Goal: Information Seeking & Learning: Check status

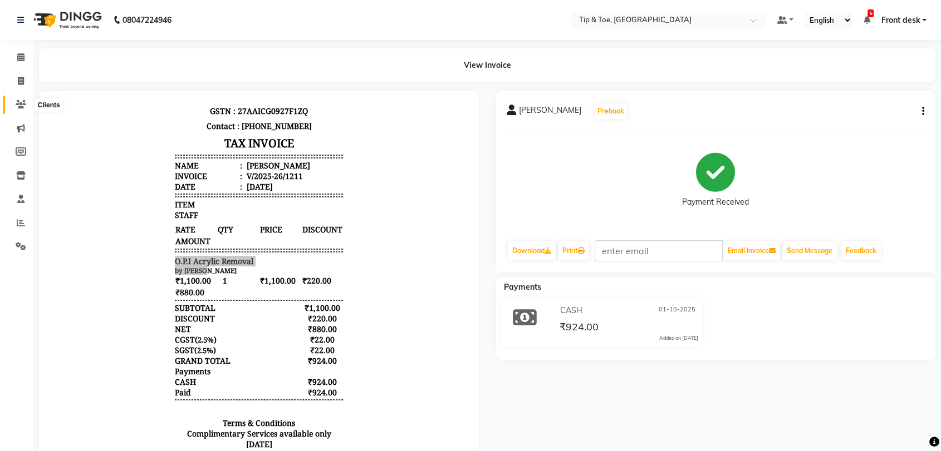
drag, startPoint x: 0, startPoint y: 0, endPoint x: 18, endPoint y: 102, distance: 103.4
click at [16, 100] on icon at bounding box center [21, 104] width 11 height 8
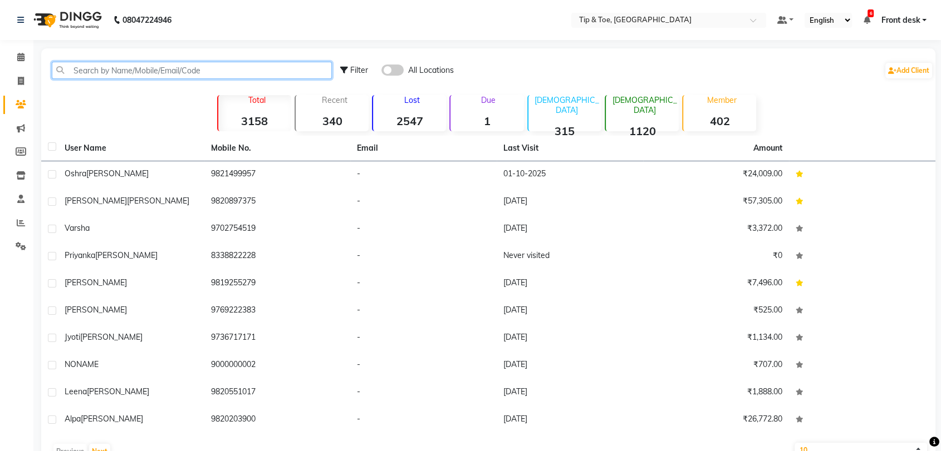
click at [123, 73] on input "text" at bounding box center [192, 70] width 280 height 17
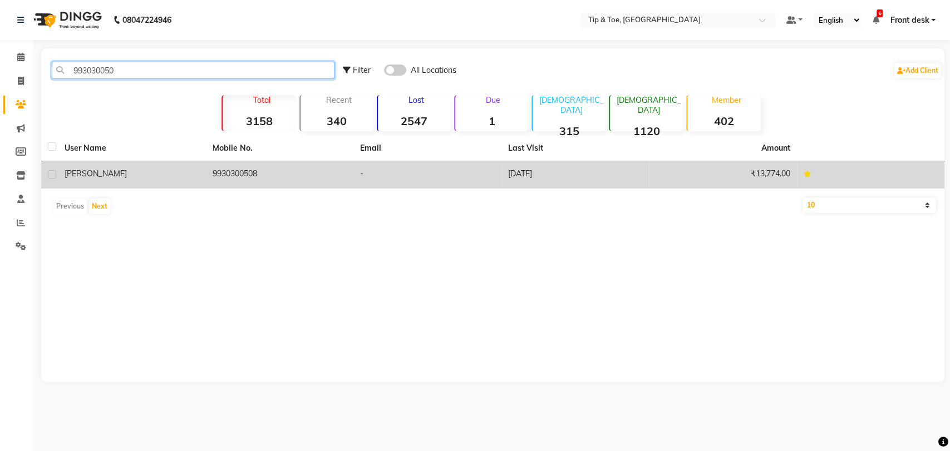
type input "993030050"
click at [215, 175] on td "9930300508" at bounding box center [280, 174] width 148 height 27
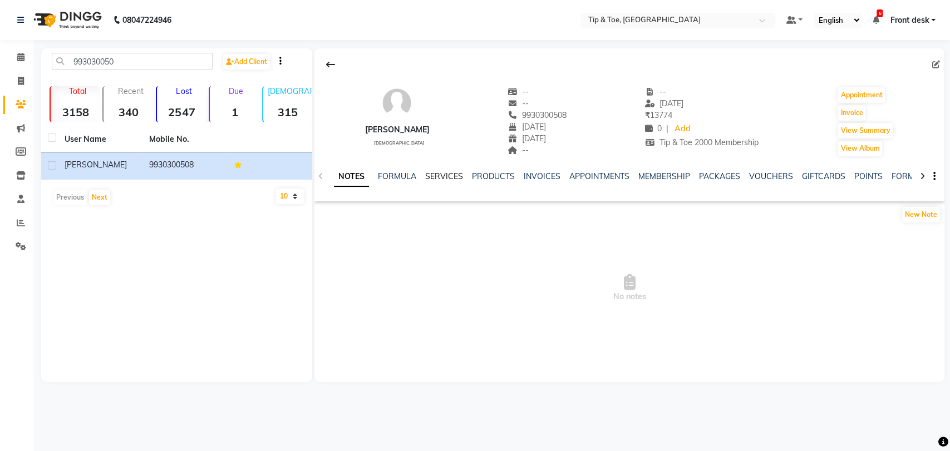
click at [435, 175] on link "SERVICES" at bounding box center [444, 176] width 38 height 10
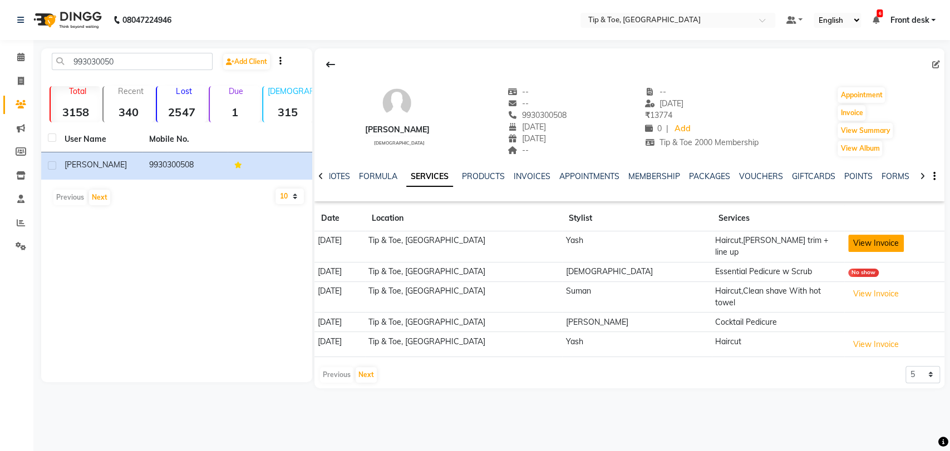
click at [859, 242] on button "View Invoice" at bounding box center [876, 243] width 56 height 17
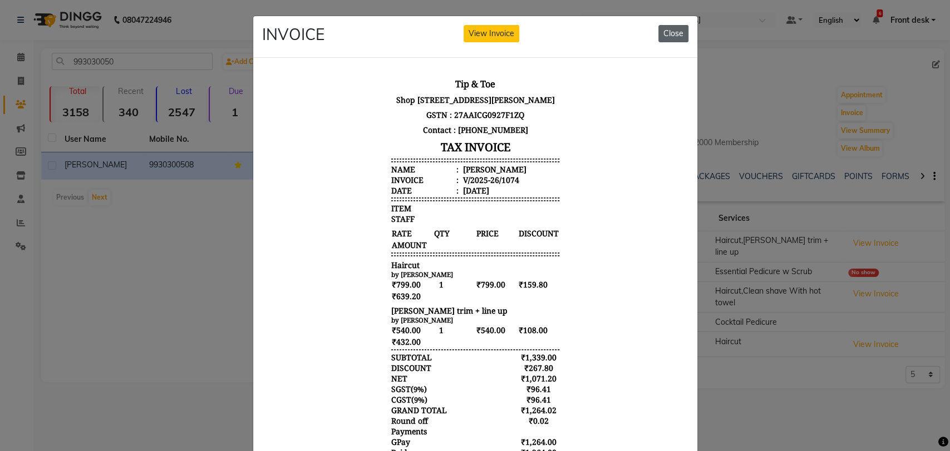
click at [681, 32] on button "Close" at bounding box center [674, 33] width 30 height 17
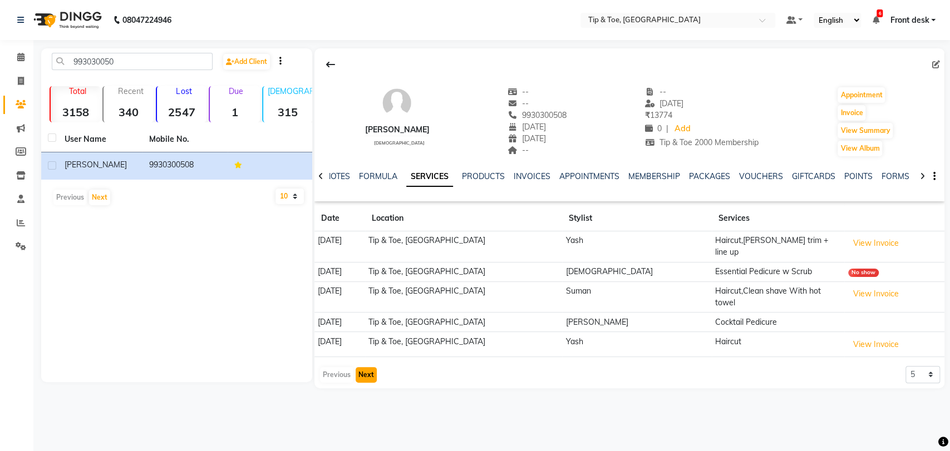
click at [361, 367] on button "Next" at bounding box center [366, 375] width 21 height 16
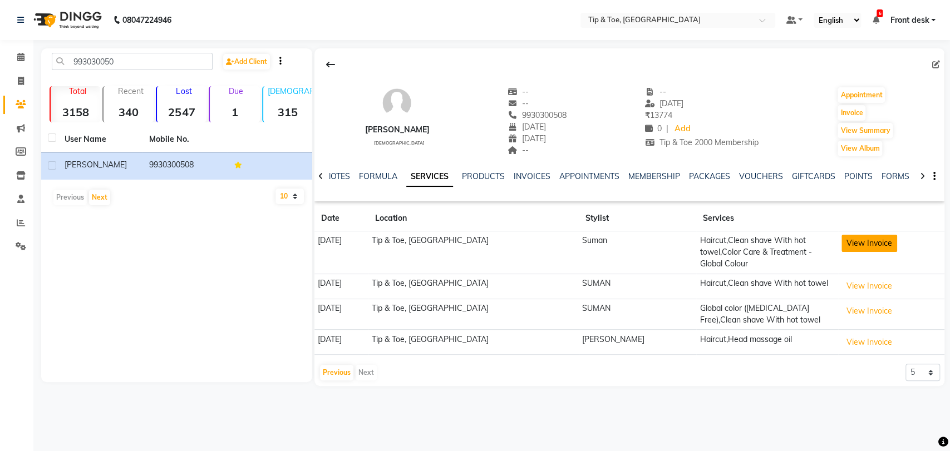
click at [862, 249] on button "View Invoice" at bounding box center [870, 243] width 56 height 17
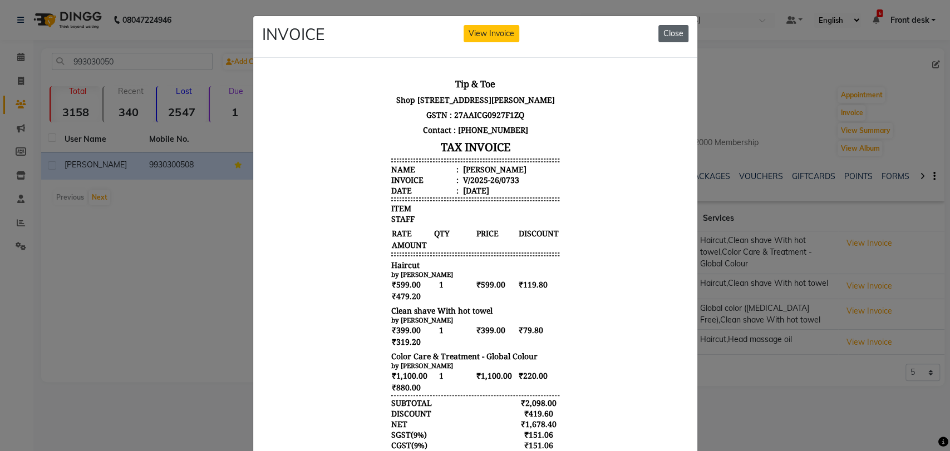
click at [668, 28] on button "Close" at bounding box center [674, 33] width 30 height 17
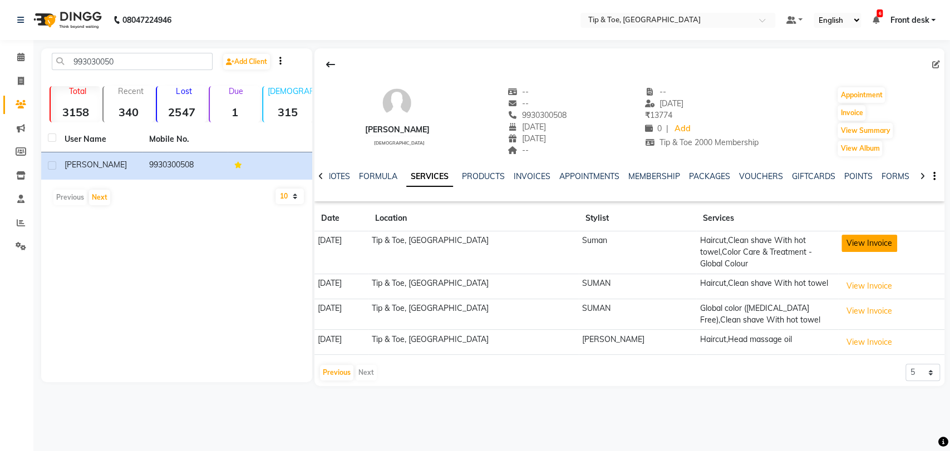
click at [871, 246] on button "View Invoice" at bounding box center [870, 243] width 56 height 17
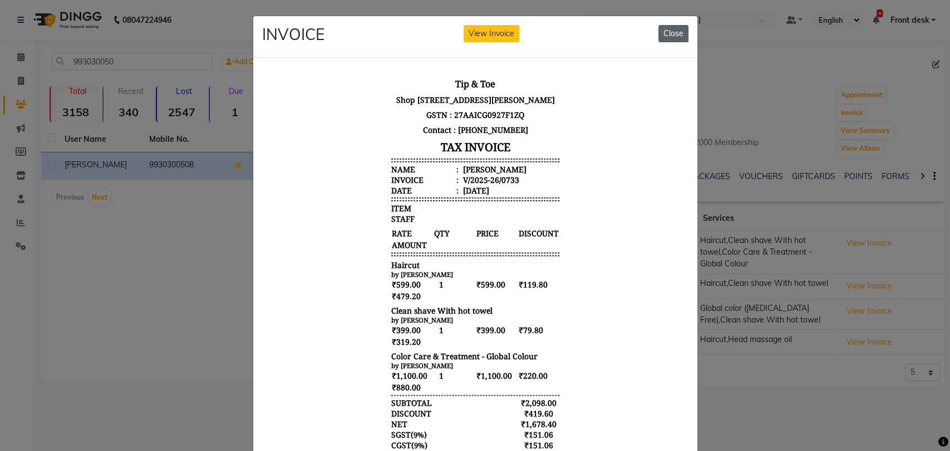
click at [671, 31] on button "Close" at bounding box center [674, 33] width 30 height 17
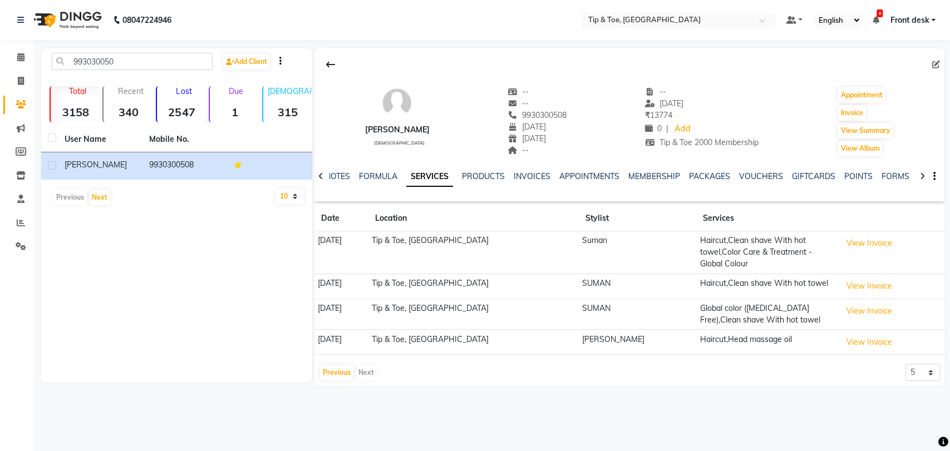
click at [854, 283] on td "View Invoice" at bounding box center [891, 286] width 106 height 25
click at [854, 279] on button "View Invoice" at bounding box center [870, 286] width 56 height 17
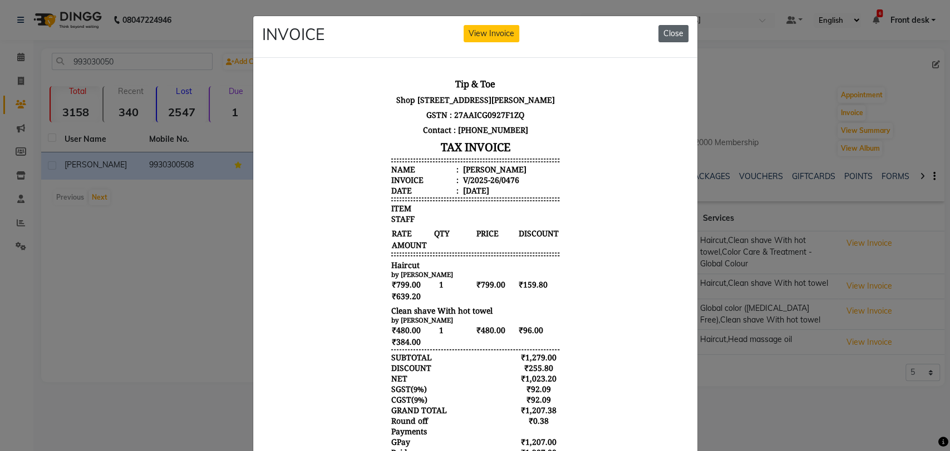
click at [678, 33] on button "Close" at bounding box center [674, 33] width 30 height 17
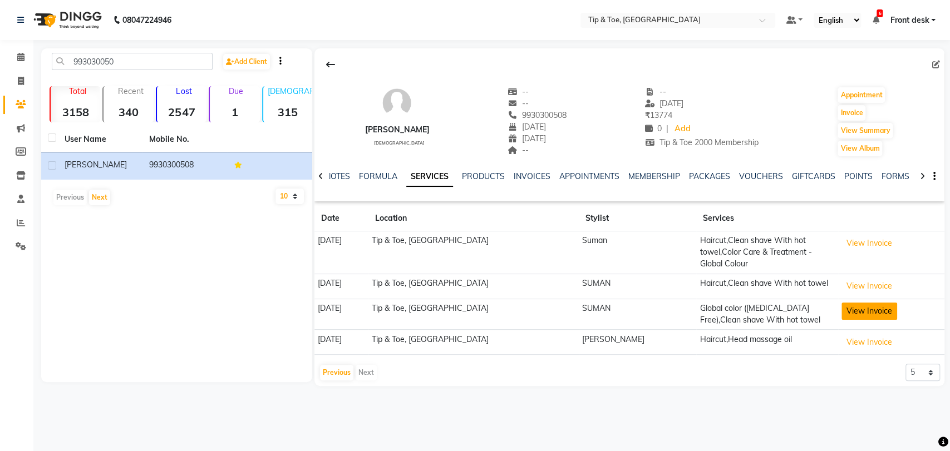
click at [875, 303] on button "View Invoice" at bounding box center [870, 311] width 56 height 17
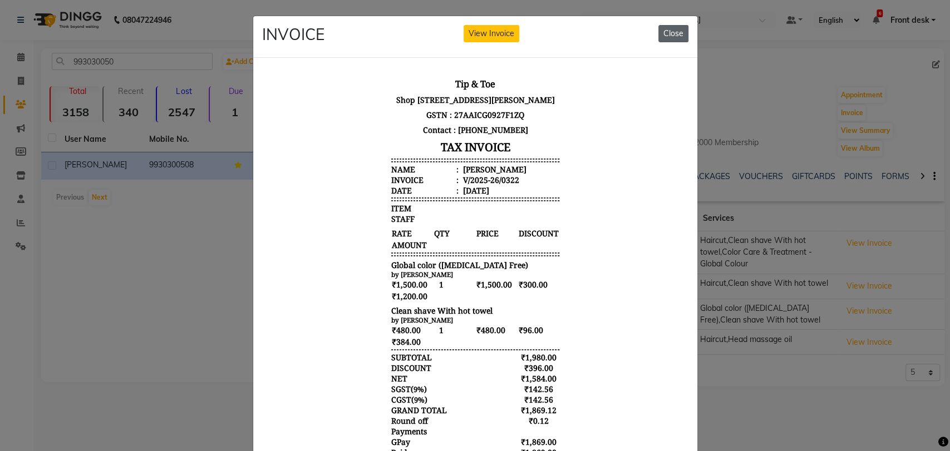
click at [663, 33] on button "Close" at bounding box center [674, 33] width 30 height 17
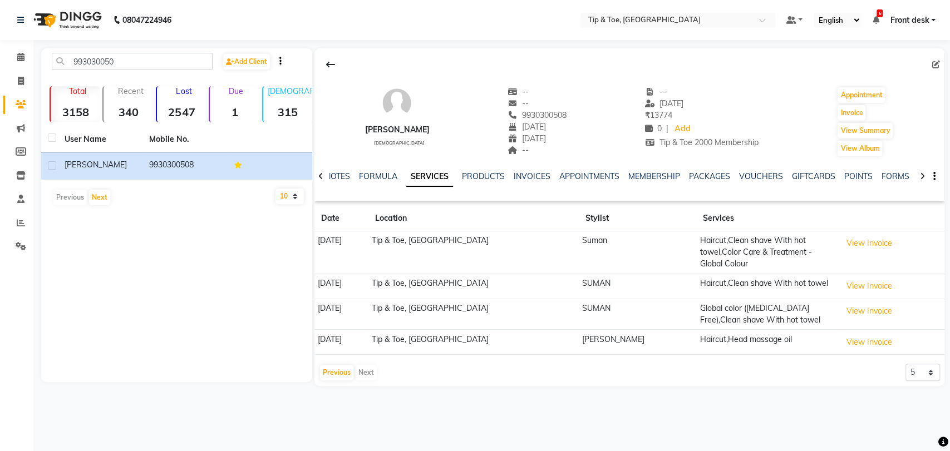
click at [370, 364] on div "Previous Next" at bounding box center [348, 373] width 59 height 18
click at [23, 77] on icon at bounding box center [21, 81] width 6 height 8
select select "5942"
select select "service"
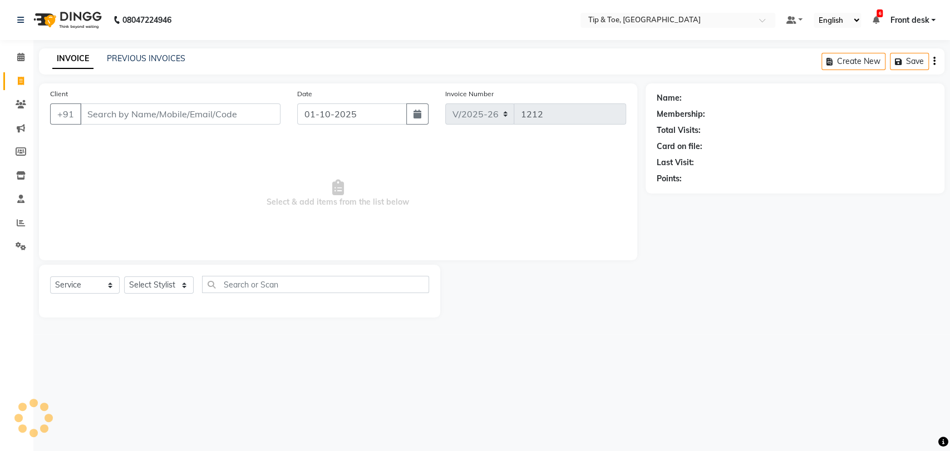
click at [165, 105] on input "Client" at bounding box center [180, 114] width 200 height 21
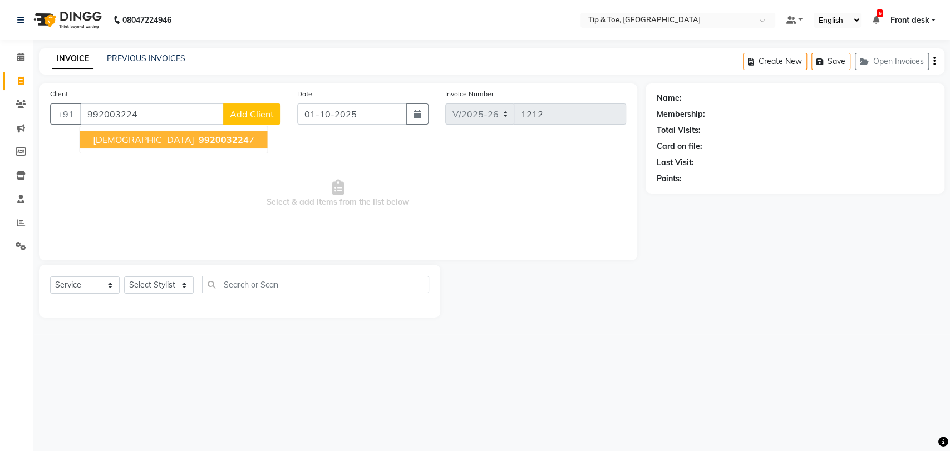
click at [196, 140] on ngb-highlight "992003224 7" at bounding box center [225, 139] width 58 height 11
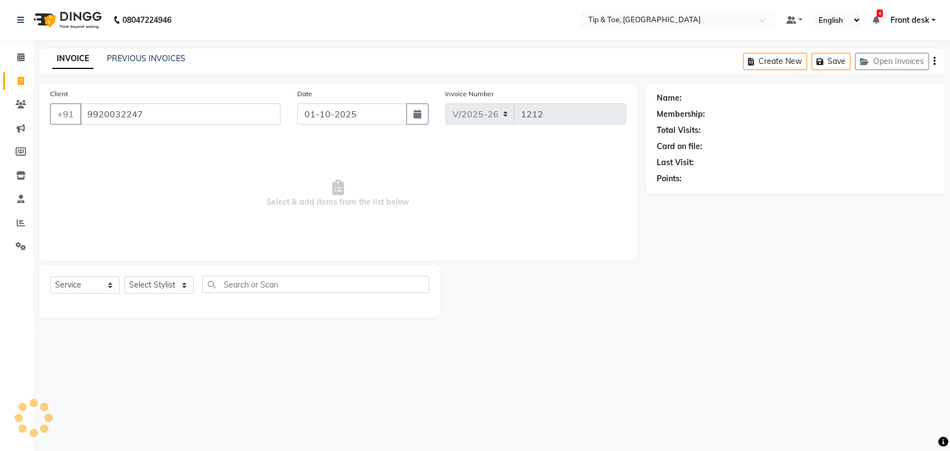
type input "9920032247"
select select "1: Object"
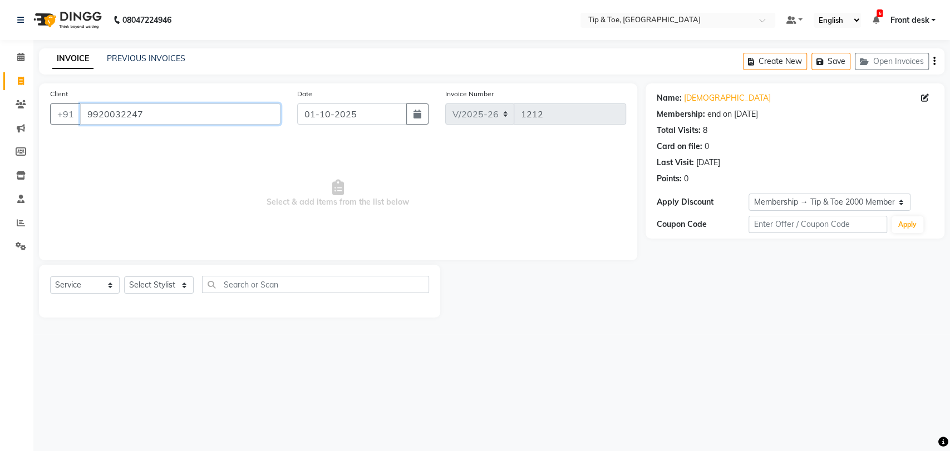
click at [94, 117] on input "9920032247" at bounding box center [180, 114] width 200 height 21
click at [21, 110] on span at bounding box center [20, 105] width 19 height 13
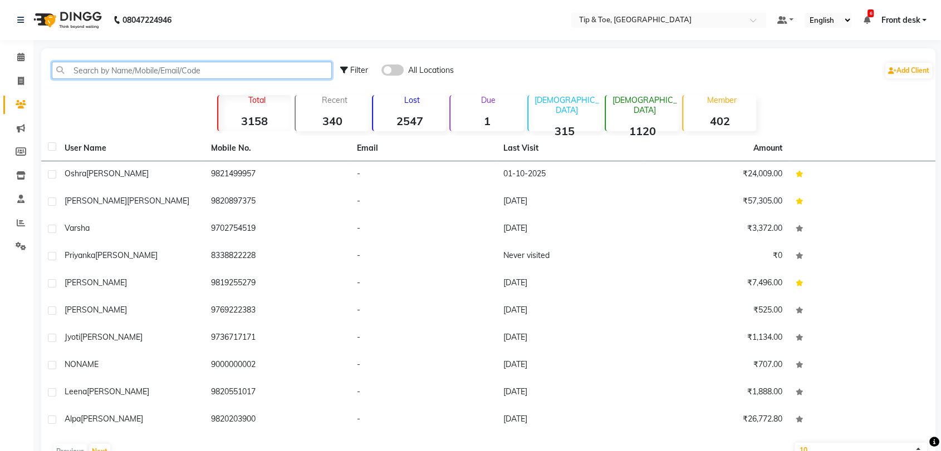
click at [141, 66] on input "text" at bounding box center [192, 70] width 280 height 17
paste input "9920032247"
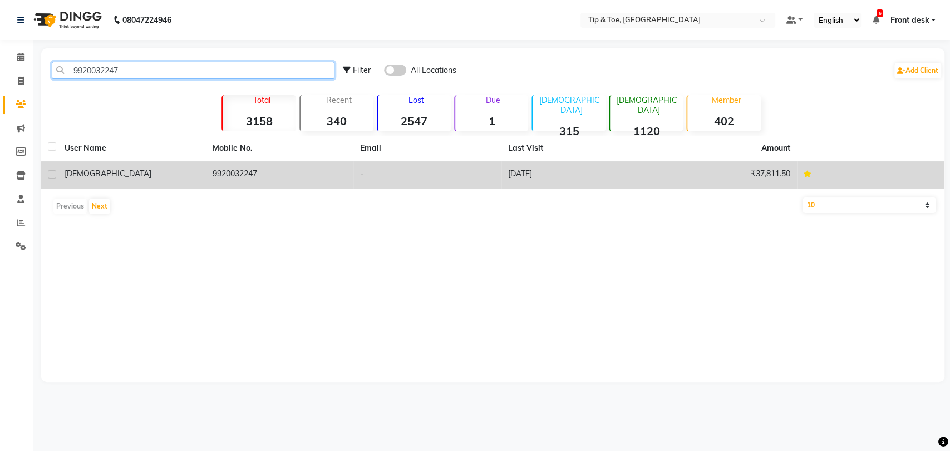
type input "9920032247"
click at [171, 171] on div "[DEMOGRAPHIC_DATA]" at bounding box center [132, 174] width 135 height 12
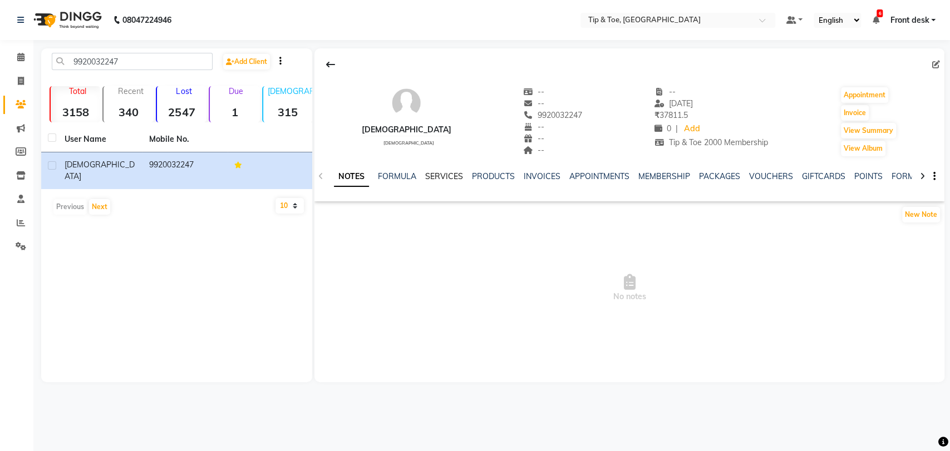
click at [441, 179] on link "SERVICES" at bounding box center [444, 176] width 38 height 10
